Goal: Task Accomplishment & Management: Use online tool/utility

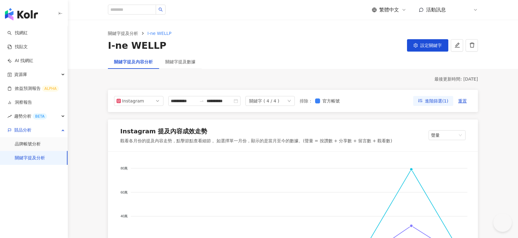
click at [473, 10] on icon at bounding box center [475, 9] width 5 height 5
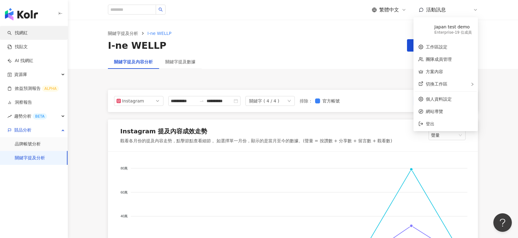
click at [17, 32] on link "找網紅" at bounding box center [17, 33] width 20 height 6
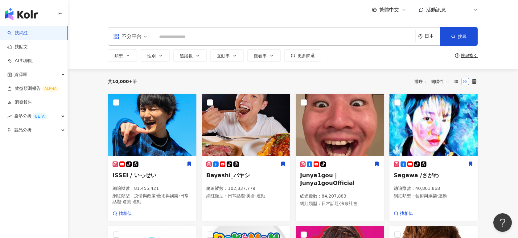
click at [473, 10] on icon at bounding box center [475, 9] width 5 height 5
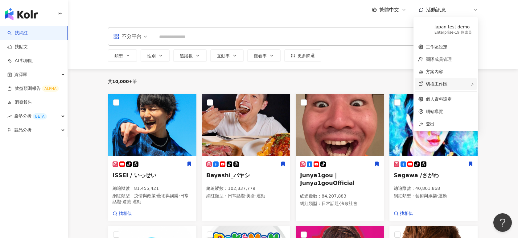
click at [468, 83] on div "切換工作區" at bounding box center [446, 84] width 62 height 12
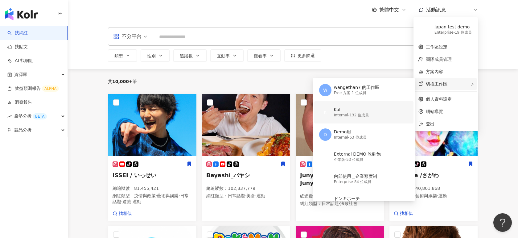
click at [342, 113] on div "Internal - 132 位成員" at bounding box center [351, 114] width 35 height 5
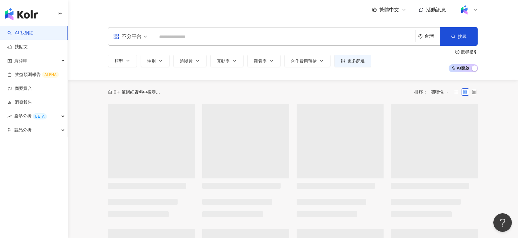
click at [242, 38] on input "search" at bounding box center [284, 37] width 257 height 12
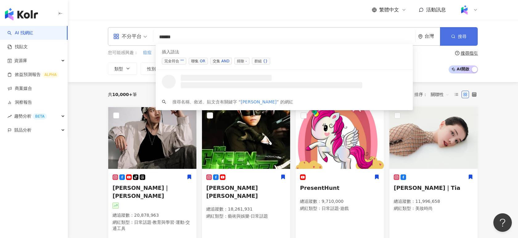
type input "*****"
click at [467, 30] on button "搜尋" at bounding box center [459, 36] width 38 height 18
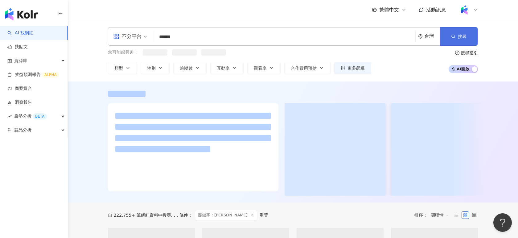
click at [460, 35] on span "搜尋" at bounding box center [462, 36] width 9 height 5
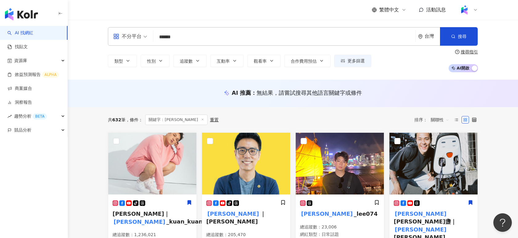
click at [472, 8] on div at bounding box center [468, 10] width 20 height 12
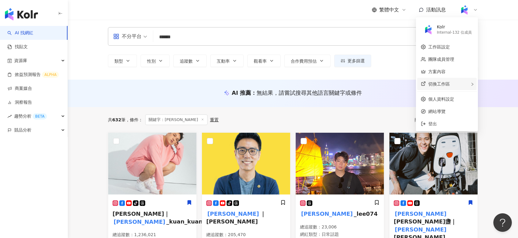
click at [438, 85] on span "切換工作區" at bounding box center [439, 83] width 22 height 5
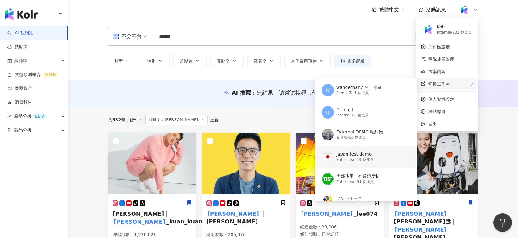
click at [340, 156] on div "Japan test demo" at bounding box center [354, 154] width 37 height 6
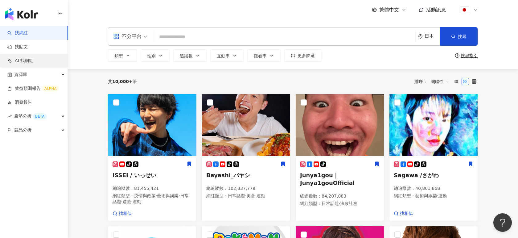
click at [27, 61] on link "AI 找網紅" at bounding box center [20, 61] width 26 height 6
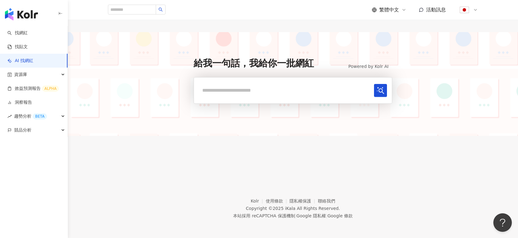
click at [478, 10] on div "繁體中文 活動訊息" at bounding box center [293, 10] width 395 height 20
click at [477, 10] on icon at bounding box center [475, 9] width 5 height 5
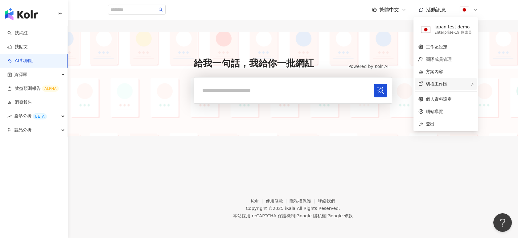
click at [436, 81] on span "切換工作區" at bounding box center [437, 83] width 22 height 5
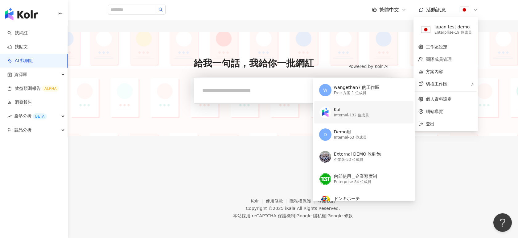
click at [361, 112] on div "Kolr" at bounding box center [351, 110] width 35 height 6
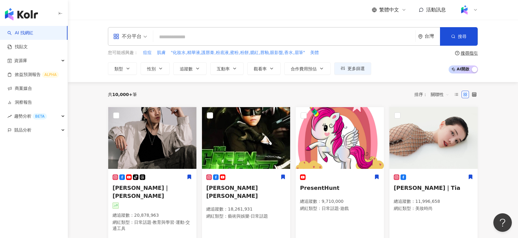
click at [473, 11] on icon at bounding box center [475, 9] width 5 height 5
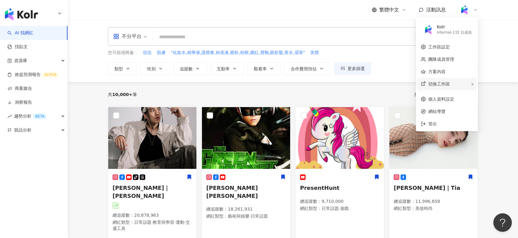
click at [435, 84] on span "切換工作區" at bounding box center [439, 83] width 22 height 5
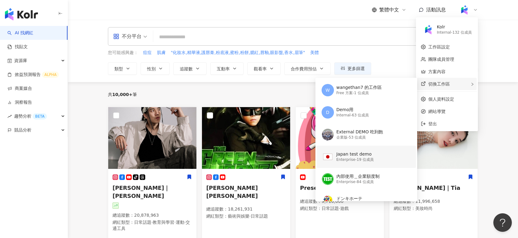
click at [343, 155] on div "Japan test demo" at bounding box center [354, 154] width 37 height 6
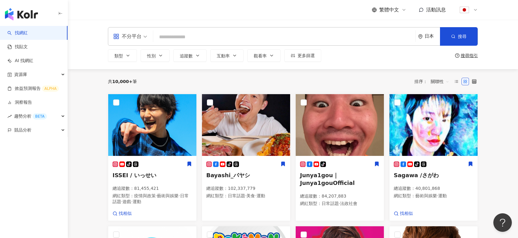
click at [329, 81] on div "共 10,000+ 筆 排序： 關聯性" at bounding box center [293, 81] width 370 height 10
